Goal: Communication & Community: Answer question/provide support

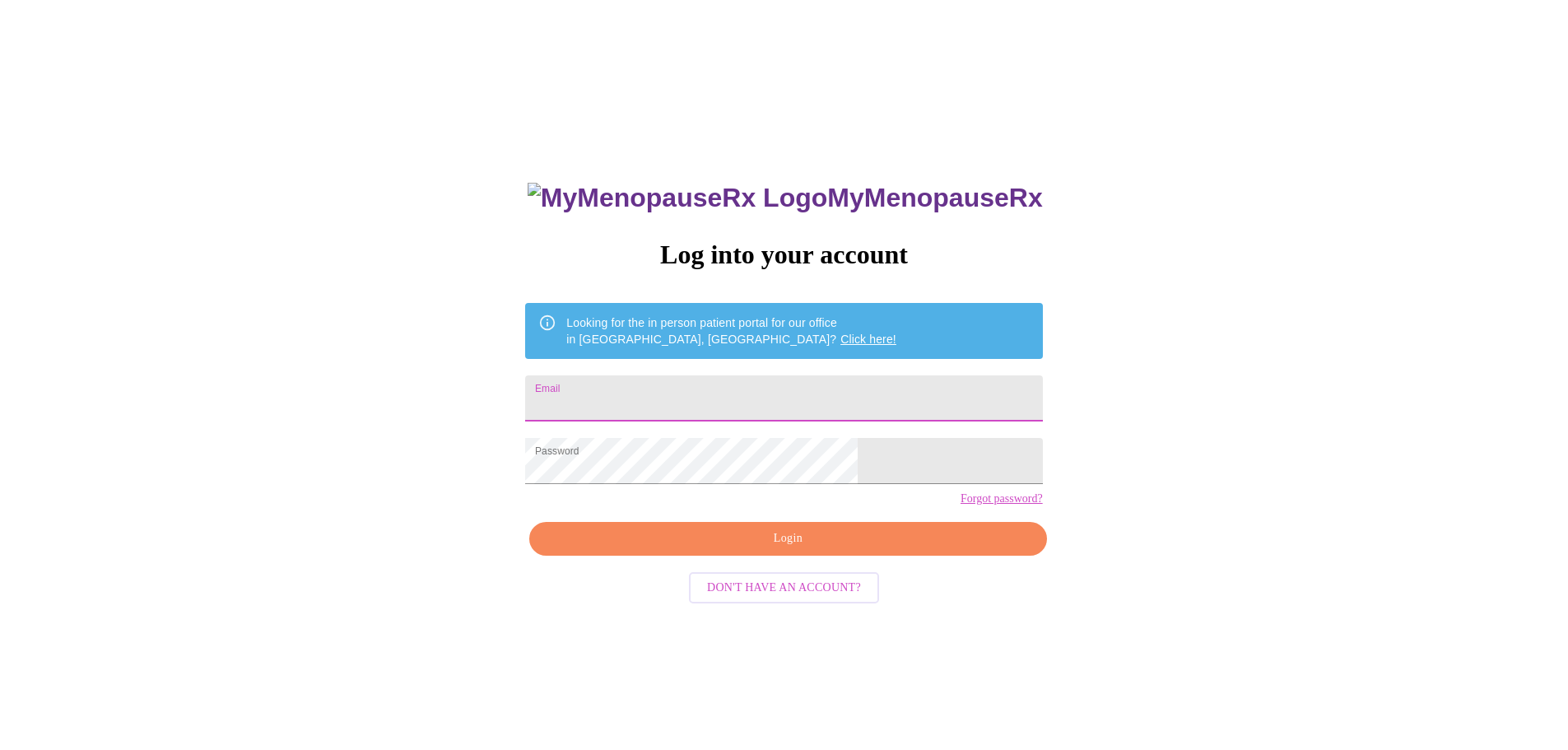
click at [706, 398] on input "Email" at bounding box center [783, 398] width 517 height 46
type input "christenhughes@hotmail.com"
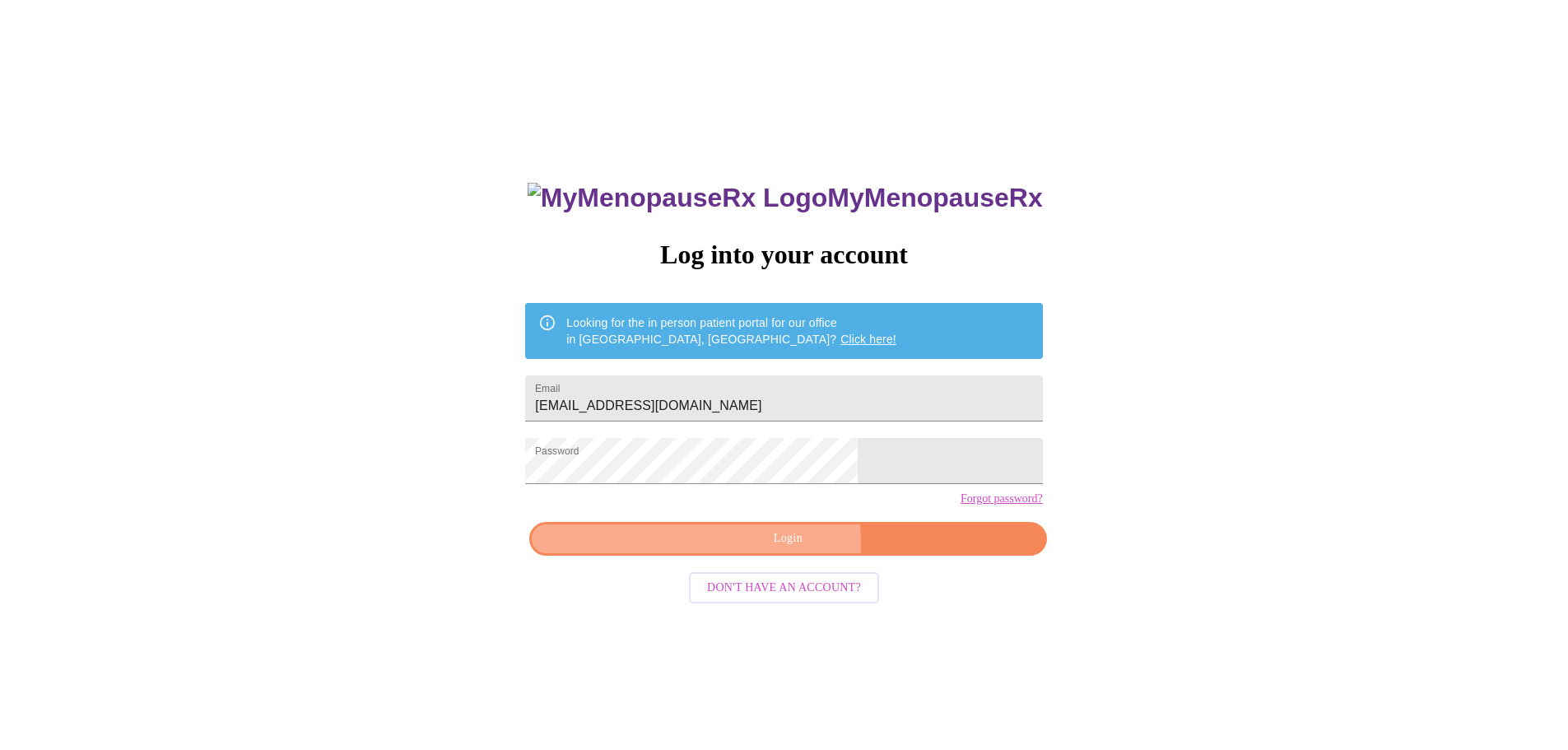
click at [783, 549] on span "Login" at bounding box center [788, 539] width 479 height 21
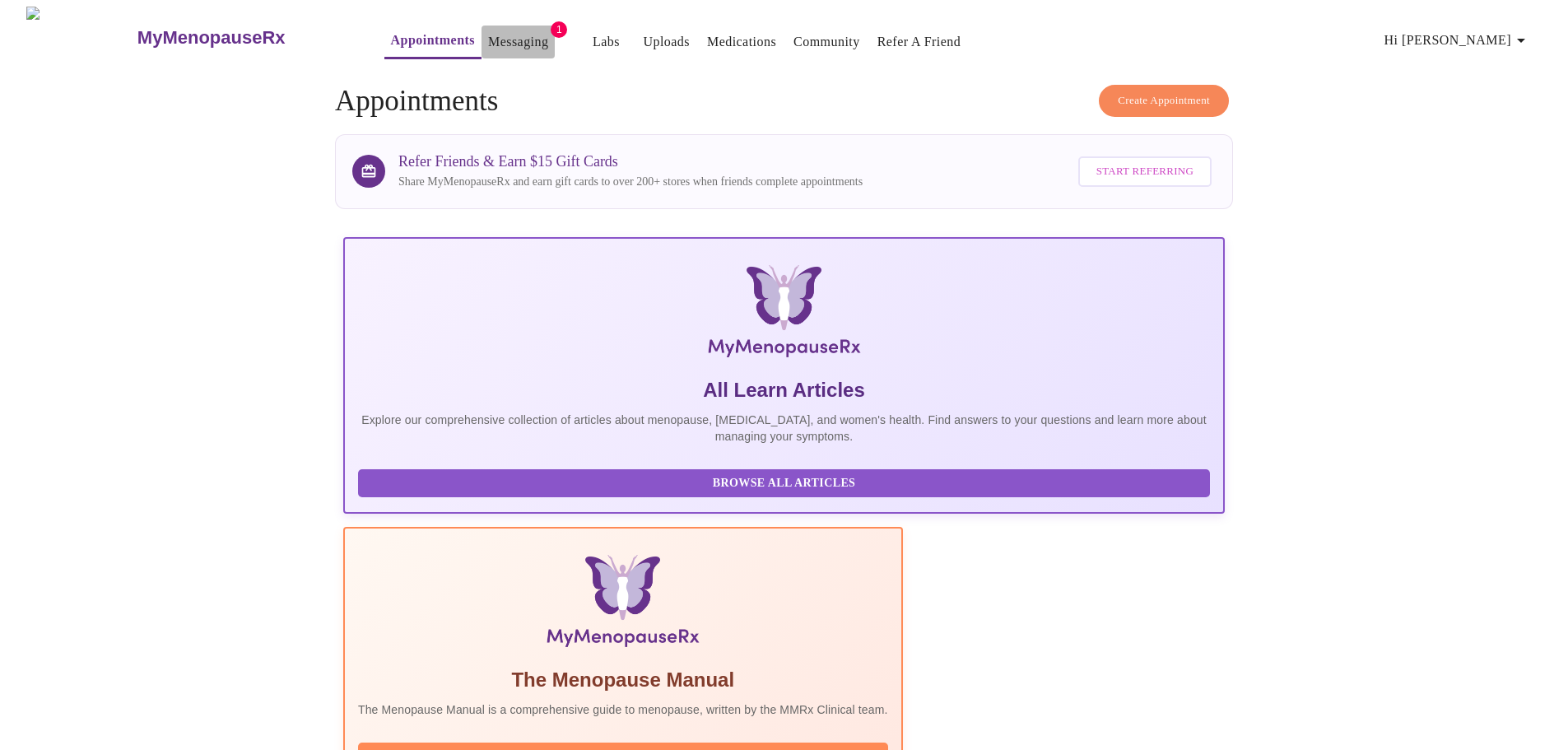
click at [495, 33] on link "Messaging" at bounding box center [519, 42] width 60 height 23
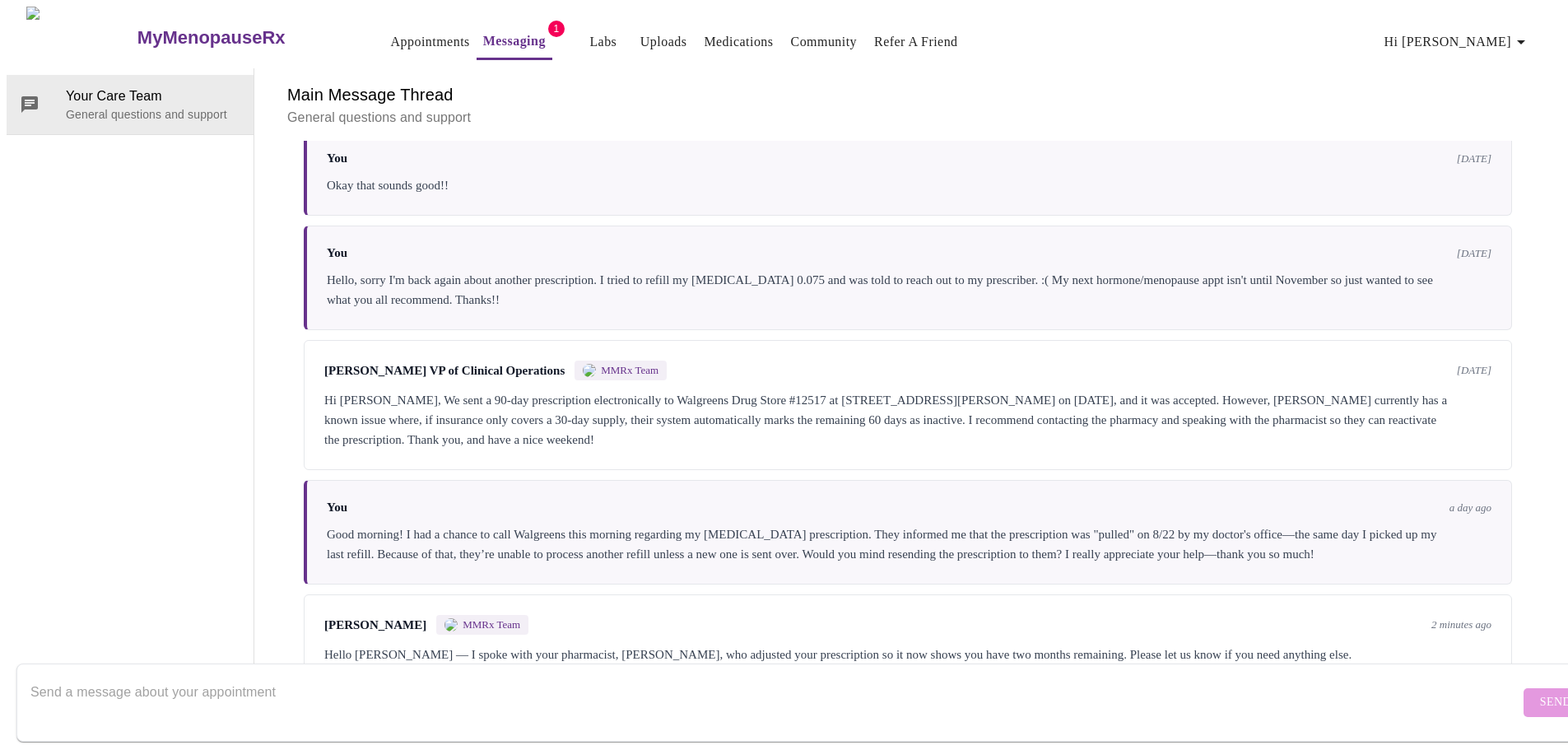
scroll to position [5630, 0]
click at [201, 676] on textarea "Send a message about your appointment" at bounding box center [775, 702] width 1489 height 52
type textarea "Thank you so much Jessica!"
click at [1541, 693] on span "Send" at bounding box center [1556, 703] width 32 height 21
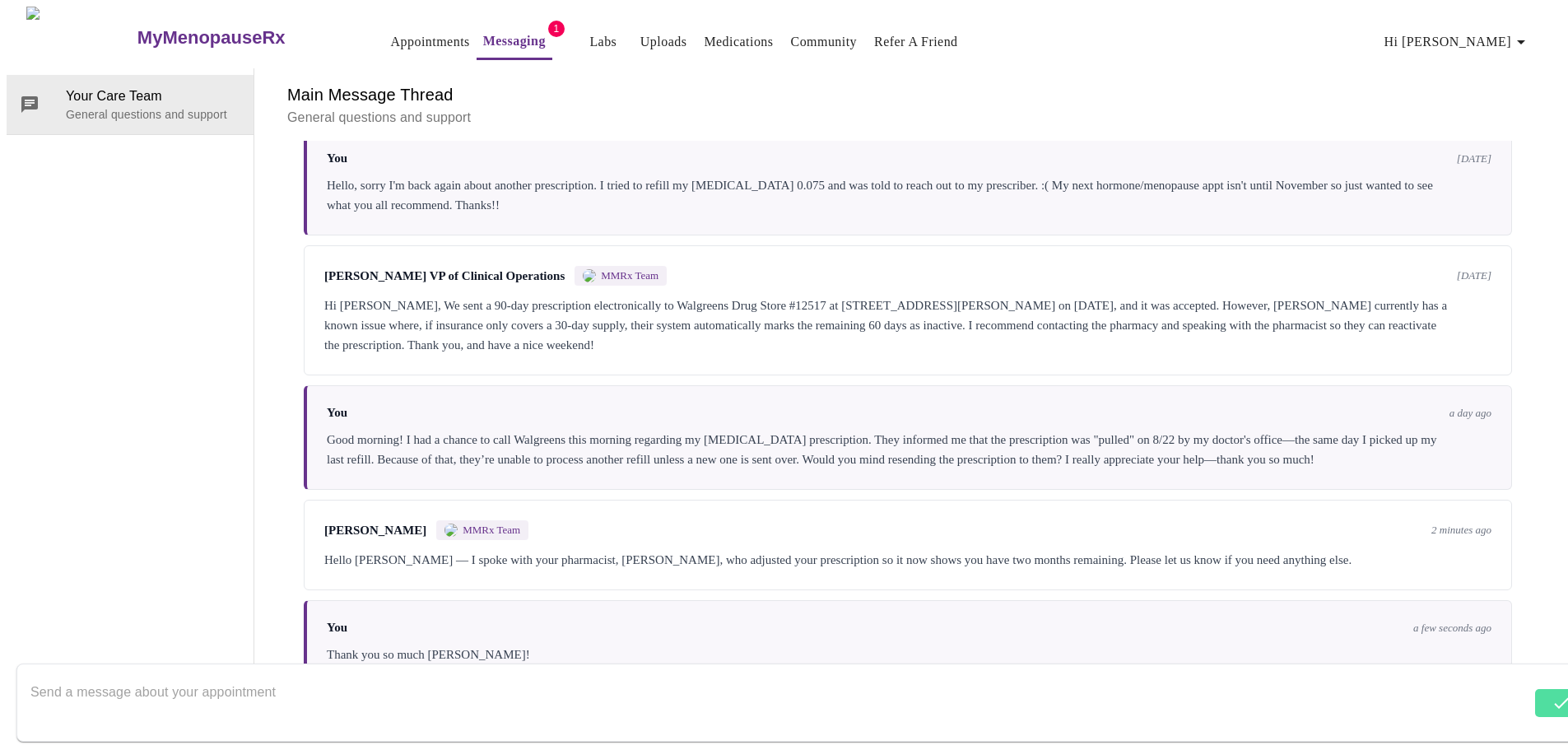
scroll to position [5607, 0]
